Goal: Task Accomplishment & Management: Use online tool/utility

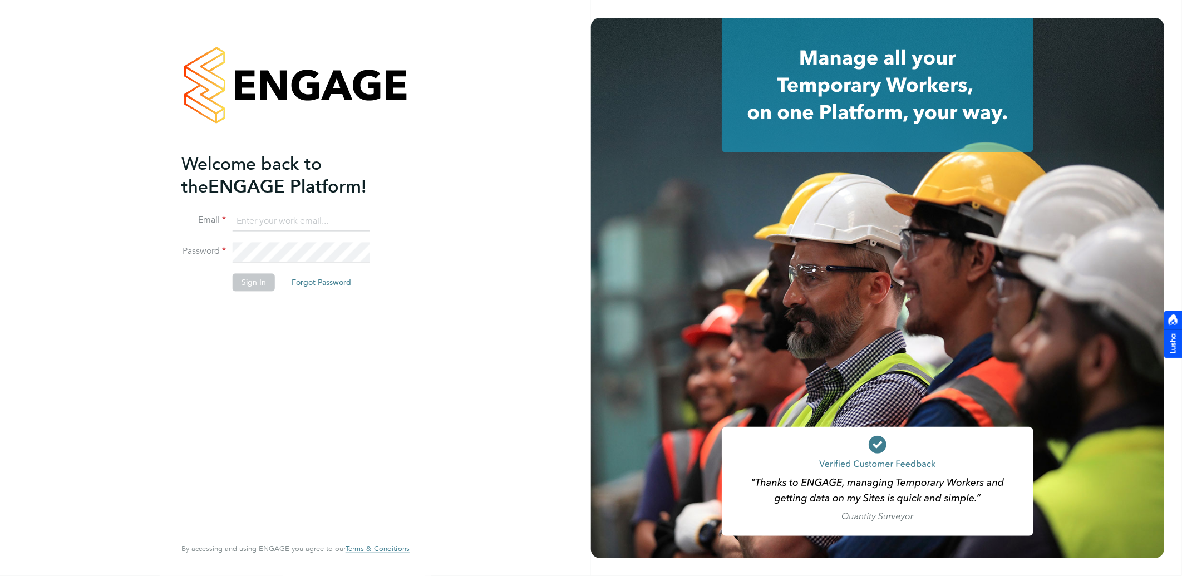
type input "[PERSON_NAME][EMAIL_ADDRESS][PERSON_NAME][DOMAIN_NAME]"
click at [252, 284] on button "Sign In" at bounding box center [254, 283] width 42 height 18
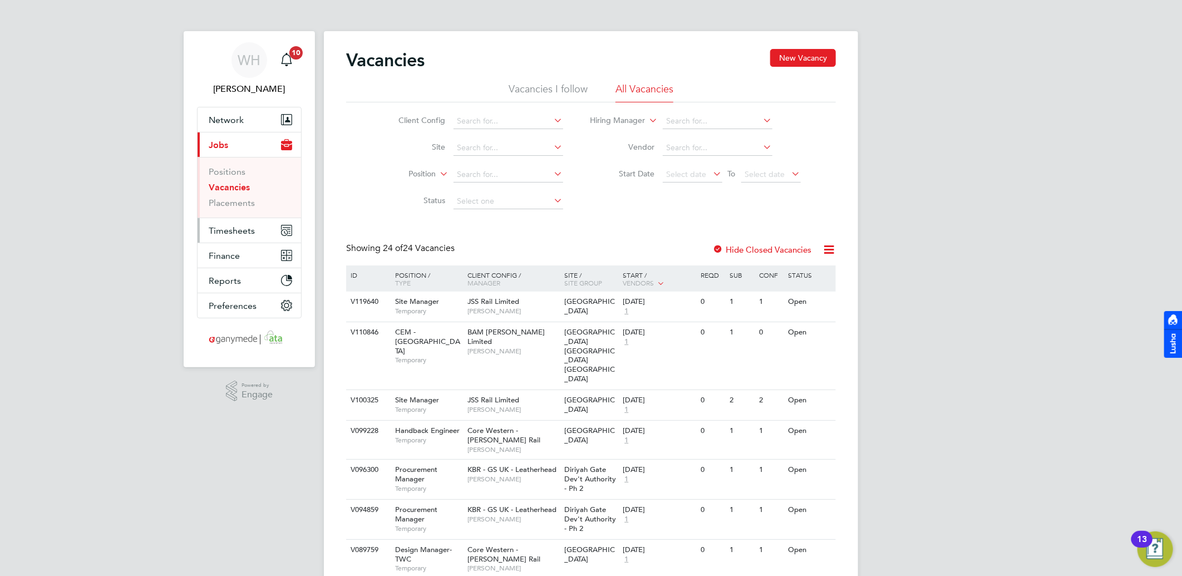
click at [234, 226] on span "Timesheets" at bounding box center [232, 230] width 46 height 11
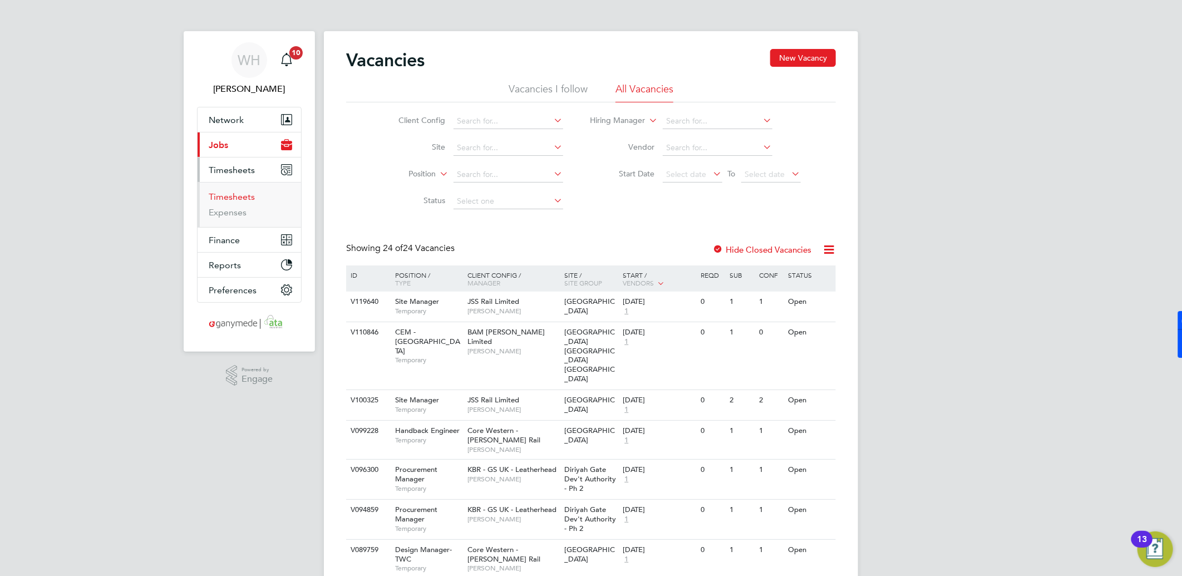
click at [232, 198] on link "Timesheets" at bounding box center [232, 196] width 46 height 11
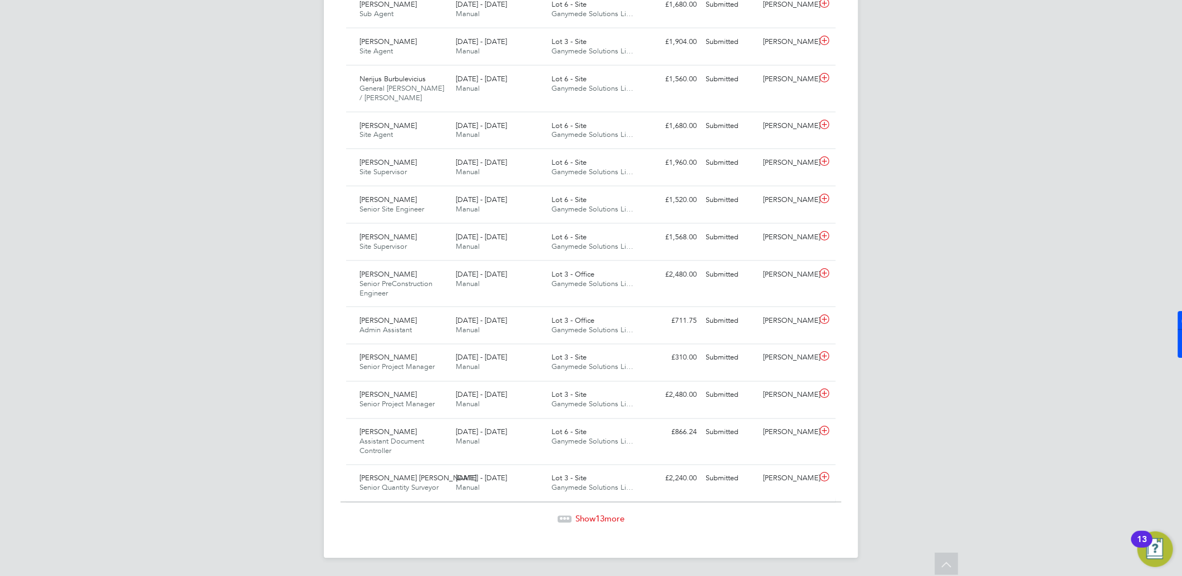
click at [597, 523] on span "13" at bounding box center [600, 519] width 9 height 11
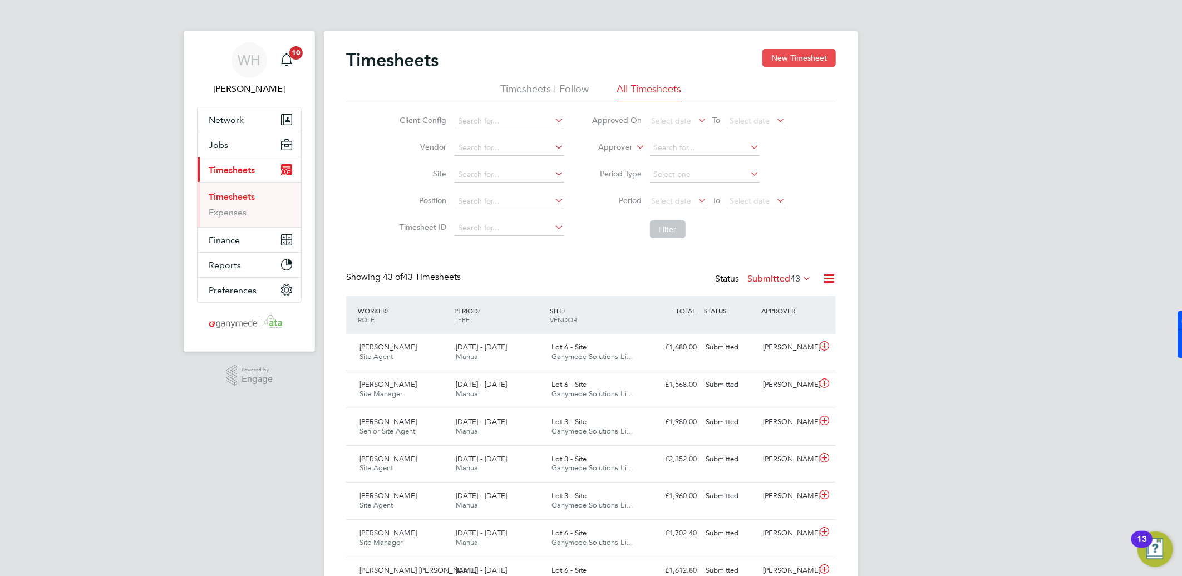
click at [823, 58] on button "New Timesheet" at bounding box center [799, 58] width 73 height 18
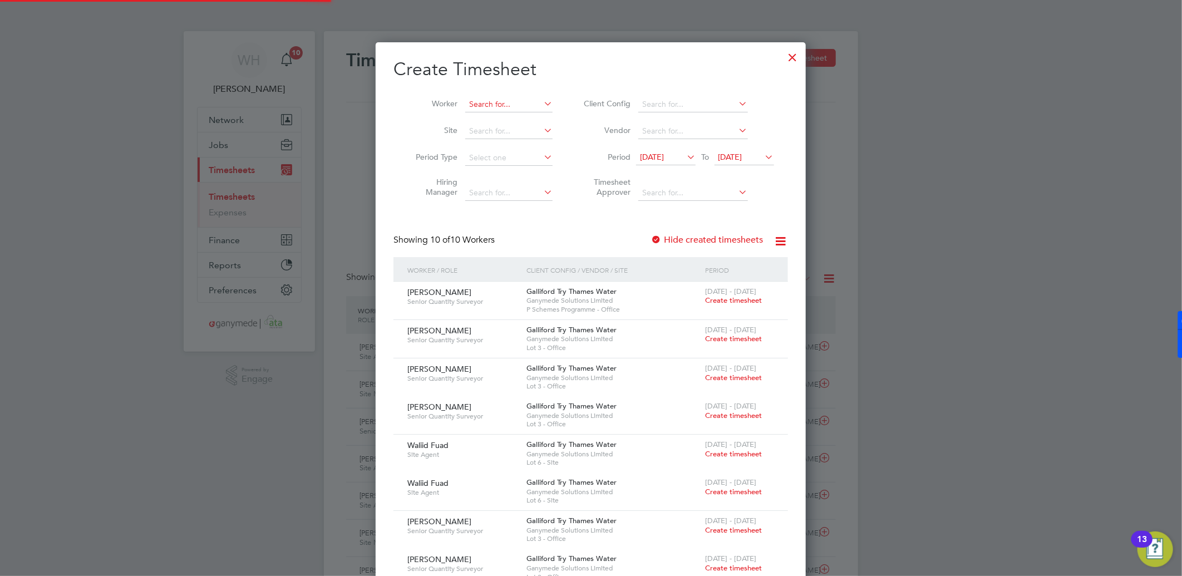
click at [509, 105] on input at bounding box center [508, 105] width 87 height 16
click at [517, 115] on li "[PERSON_NAME]" at bounding box center [512, 119] width 94 height 15
type input "[PERSON_NAME]"
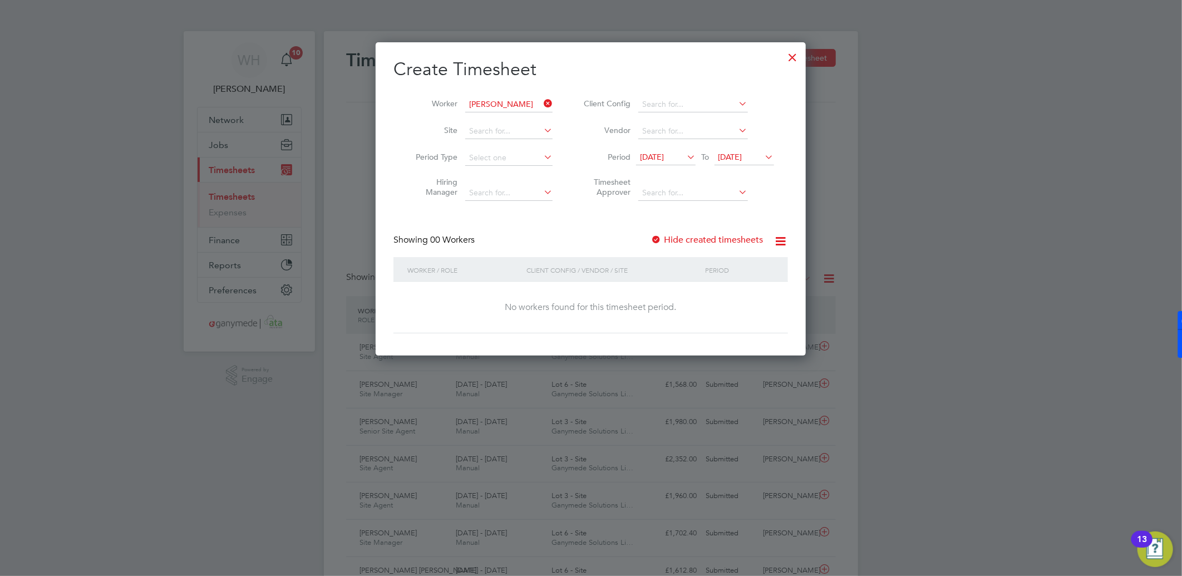
click at [669, 240] on label "Hide created timesheets" at bounding box center [707, 239] width 113 height 11
click at [664, 158] on span "[DATE]" at bounding box center [652, 157] width 24 height 10
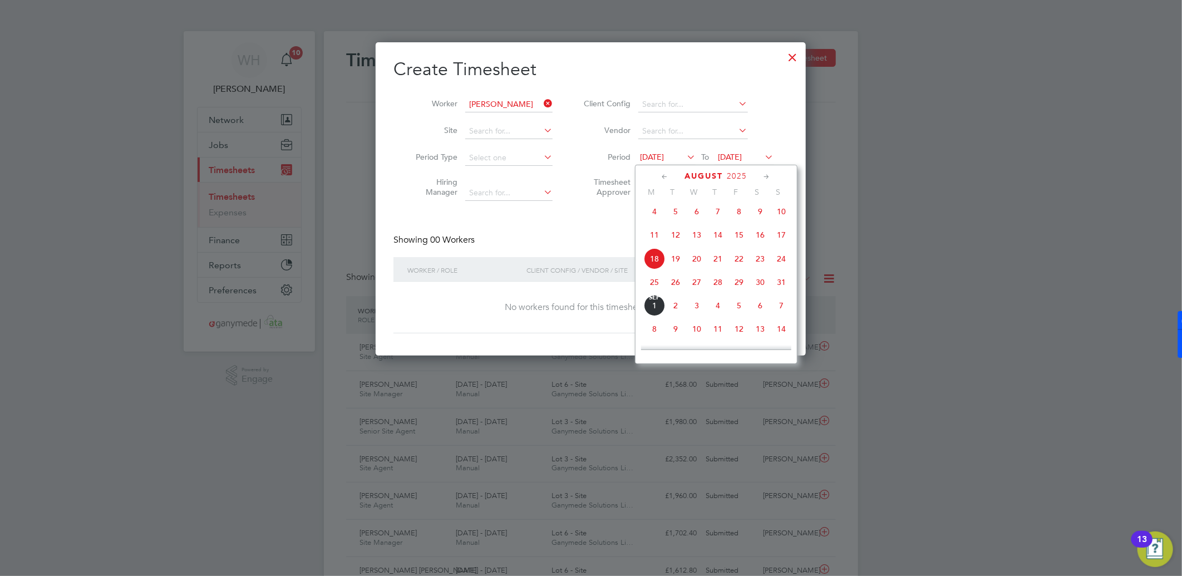
click at [653, 218] on span "4" at bounding box center [654, 211] width 21 height 21
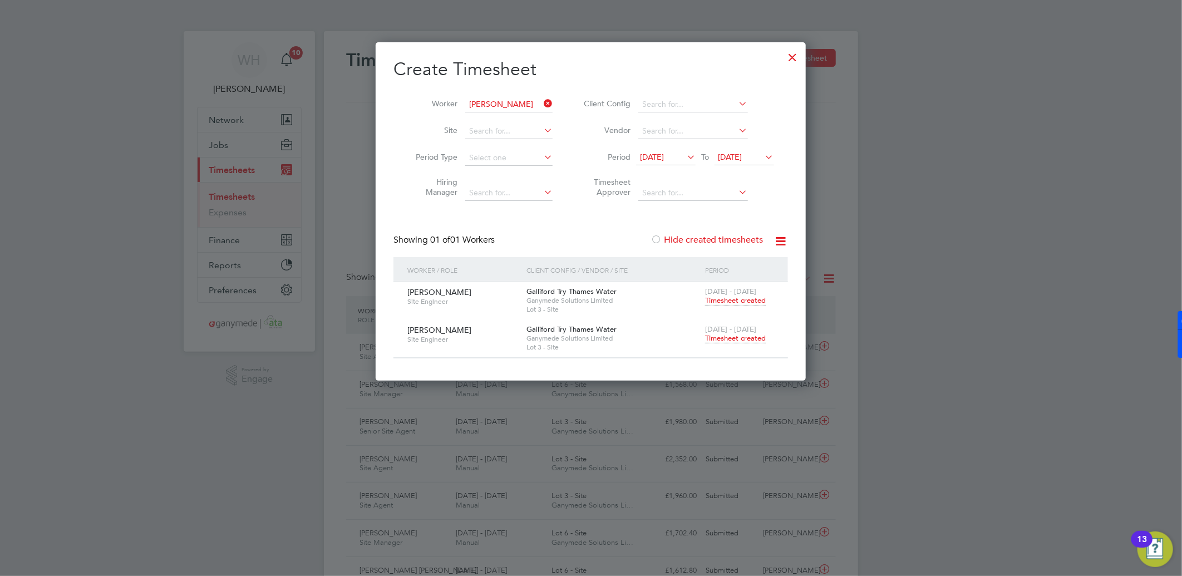
click at [729, 302] on span "Timesheet created" at bounding box center [735, 301] width 61 height 10
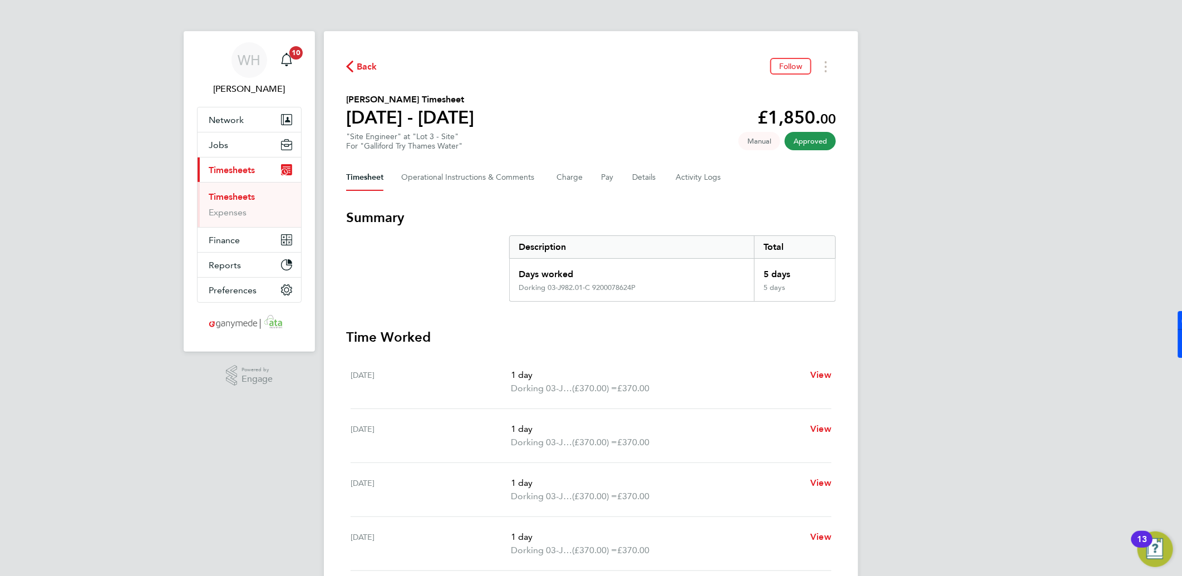
click at [358, 71] on span "Back" at bounding box center [367, 66] width 21 height 13
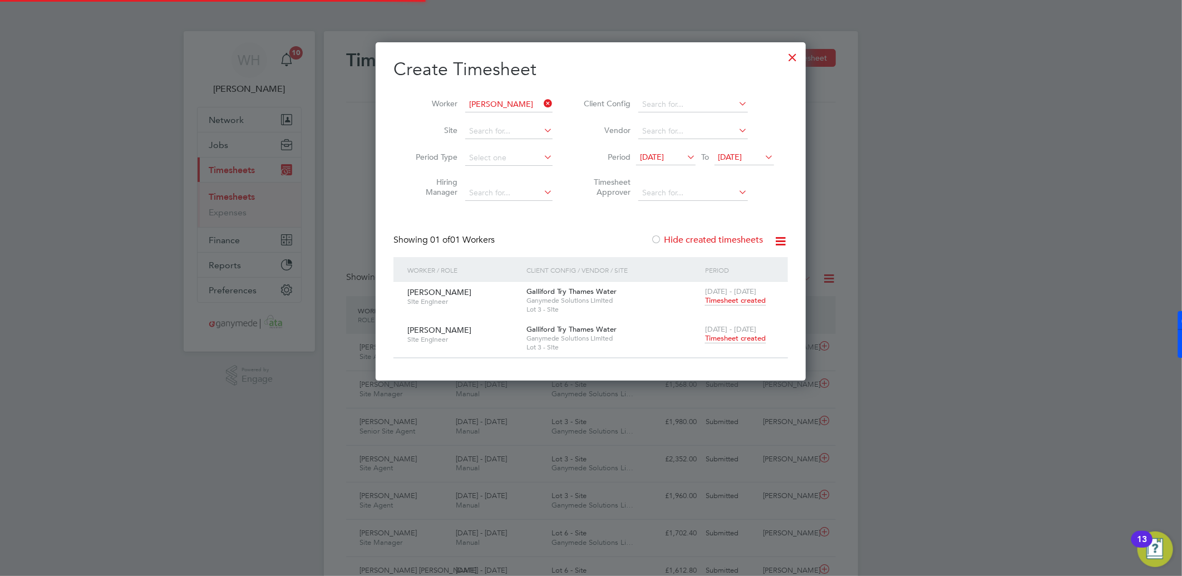
scroll to position [28, 97]
click at [730, 338] on span "Timesheet created" at bounding box center [735, 338] width 61 height 10
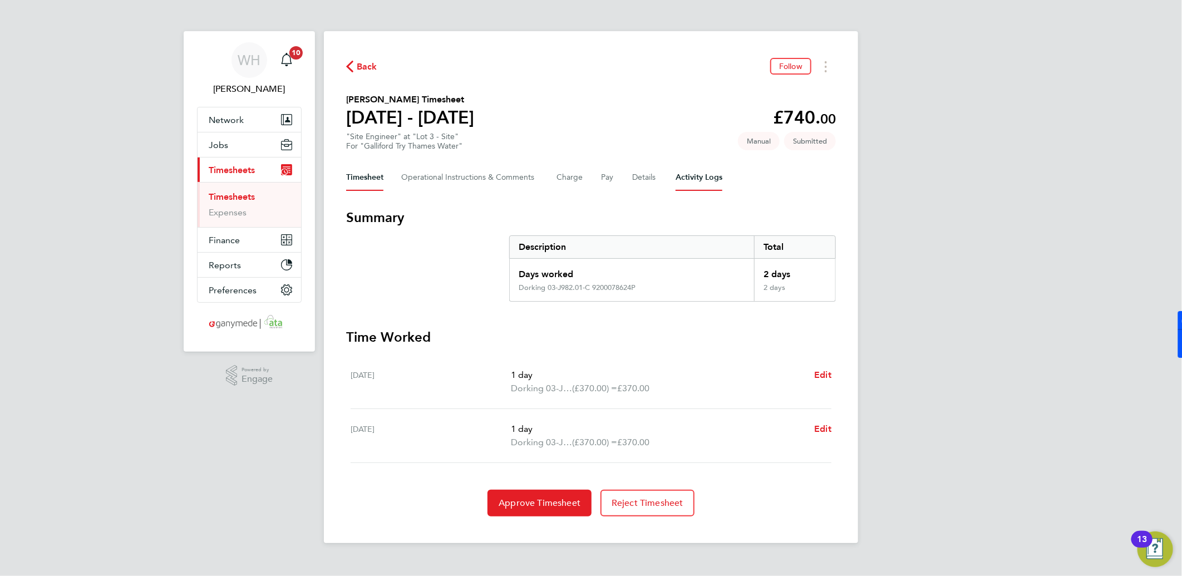
click at [684, 177] on Logs-tab "Activity Logs" at bounding box center [699, 177] width 47 height 27
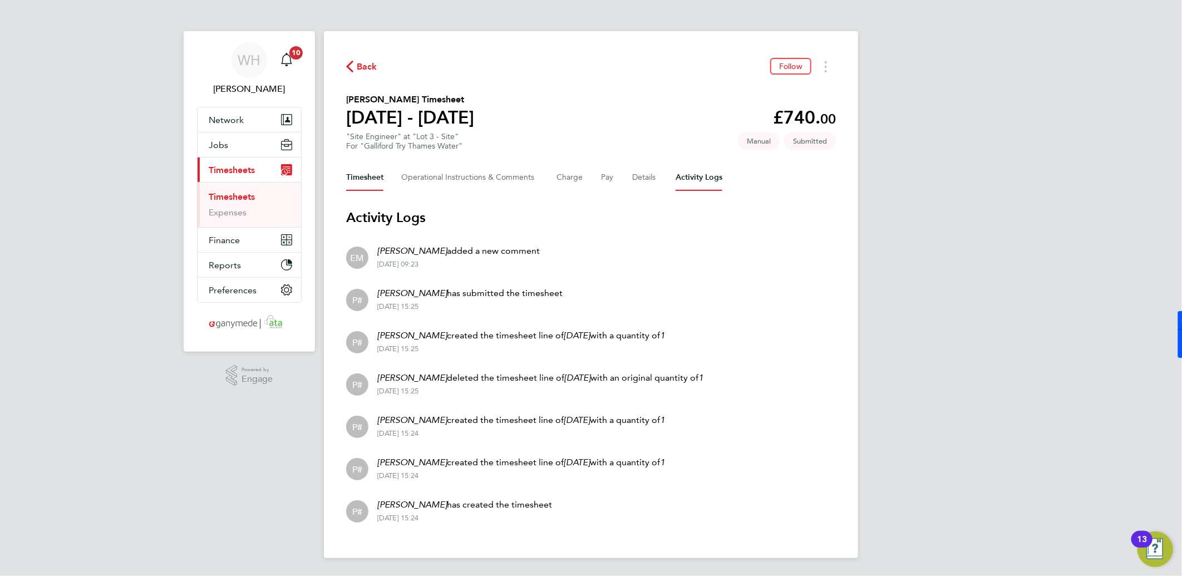
click at [363, 175] on button "Timesheet" at bounding box center [364, 177] width 37 height 27
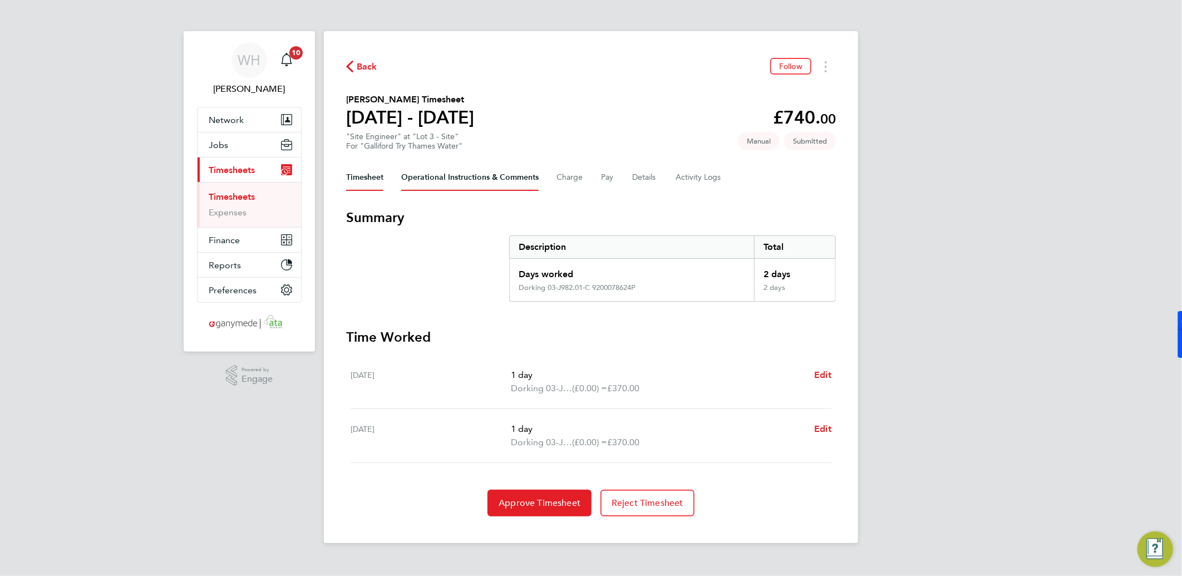
click at [444, 180] on Comments-tab "Operational Instructions & Comments" at bounding box center [469, 177] width 137 height 27
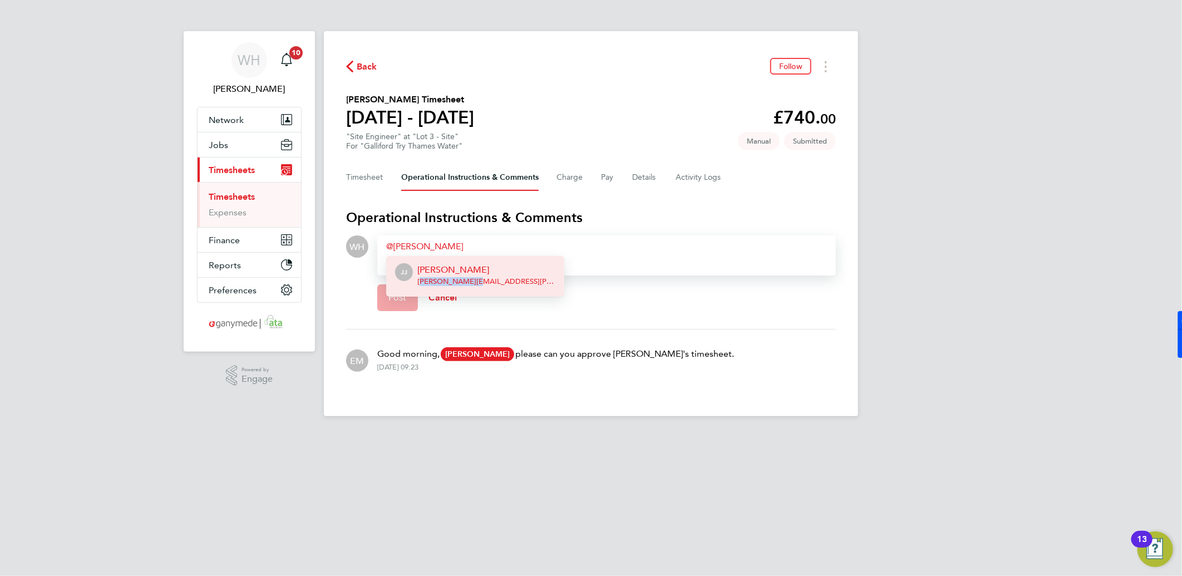
click at [466, 277] on span "[PERSON_NAME][EMAIL_ADDRESS][PERSON_NAME][DOMAIN_NAME] - Galliford Try Limited" at bounding box center [486, 281] width 138 height 9
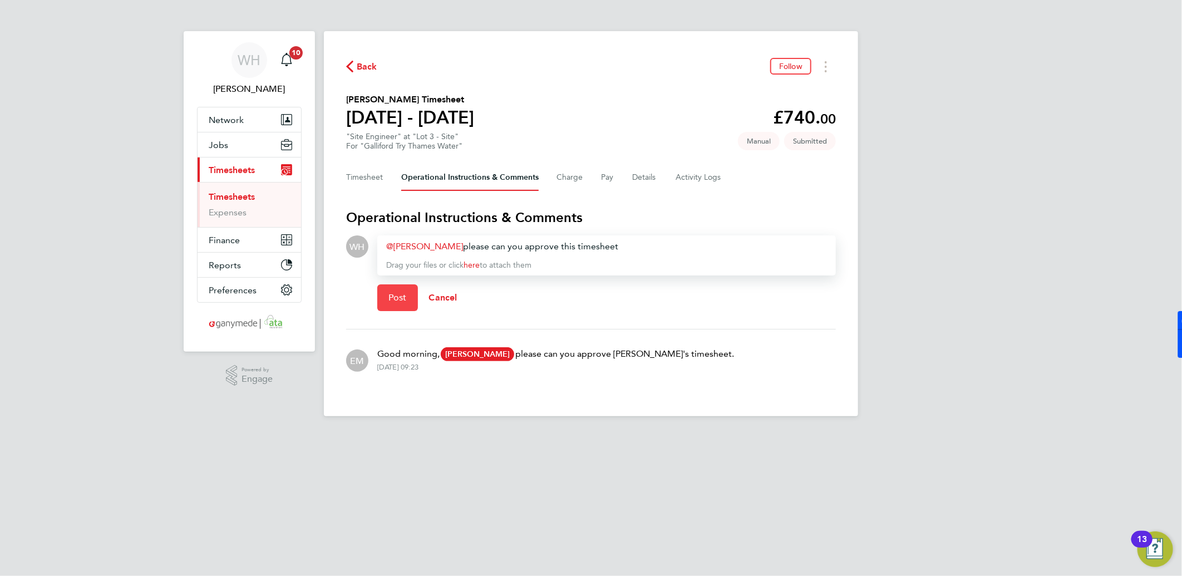
click at [401, 295] on span "Post" at bounding box center [398, 297] width 18 height 11
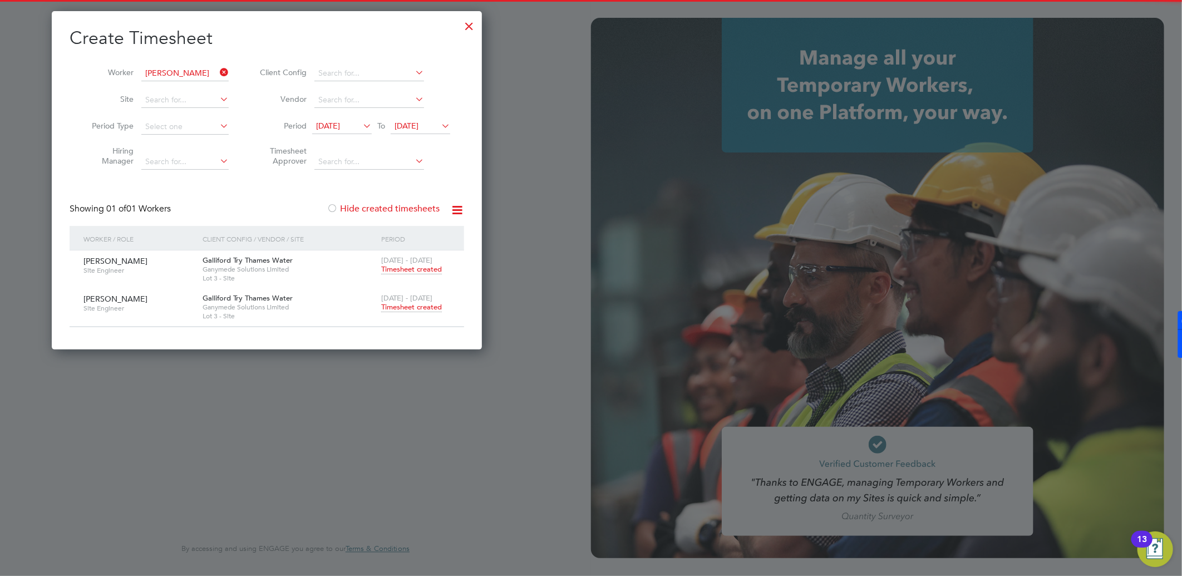
type input "[PERSON_NAME][EMAIL_ADDRESS][PERSON_NAME][DOMAIN_NAME]"
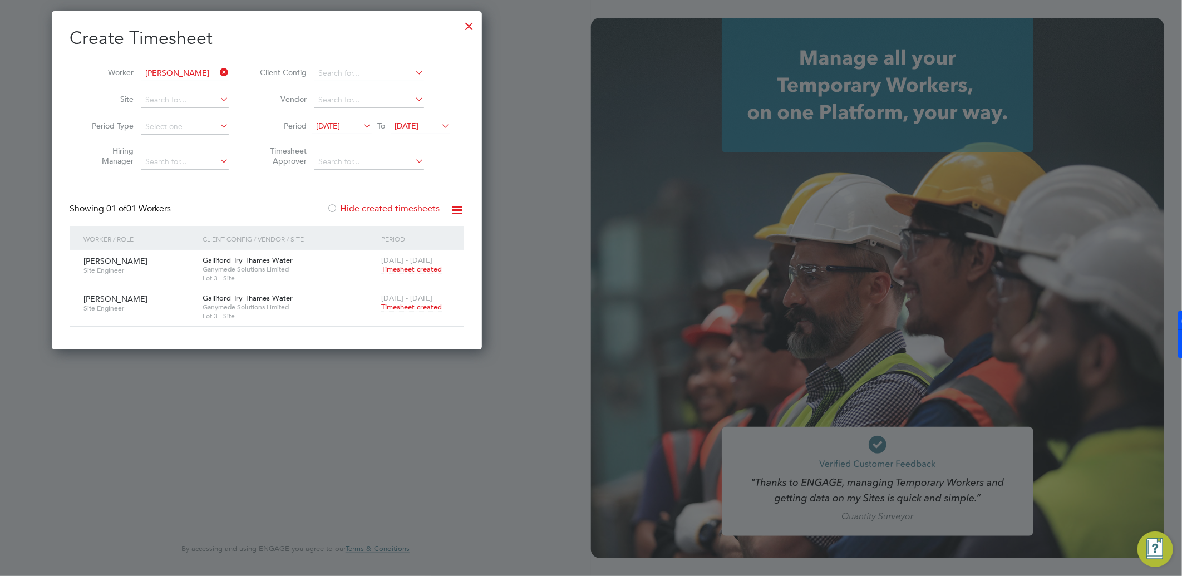
scroll to position [338, 431]
